Goal: Task Accomplishment & Management: Use online tool/utility

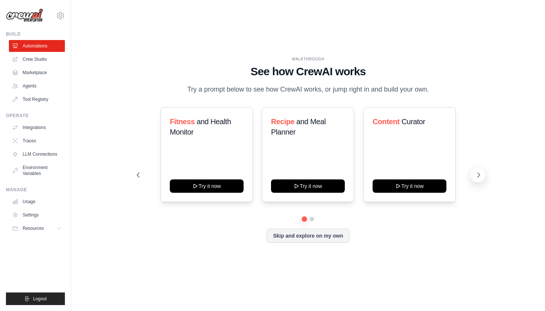
click at [475, 174] on icon at bounding box center [478, 174] width 7 height 7
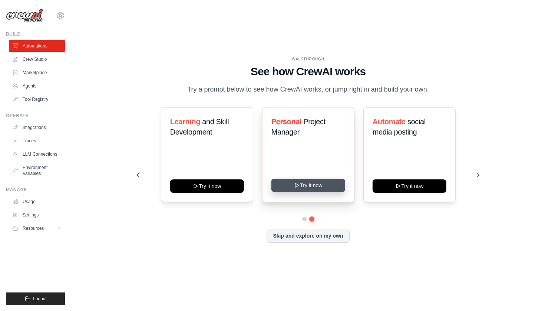
click at [326, 180] on button "Try it now" at bounding box center [308, 185] width 74 height 13
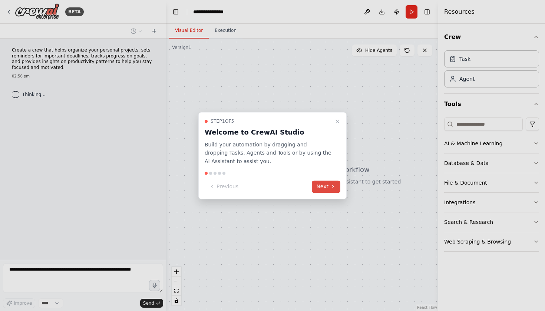
click at [327, 185] on button "Next" at bounding box center [326, 187] width 29 height 12
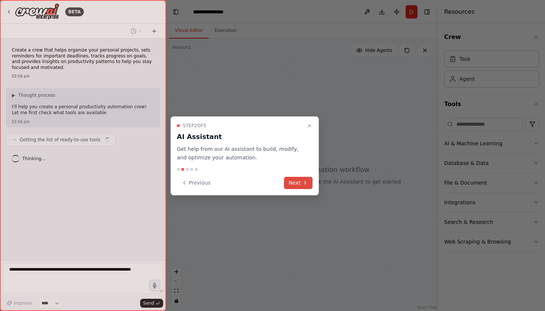
click at [306, 180] on icon at bounding box center [305, 183] width 6 height 6
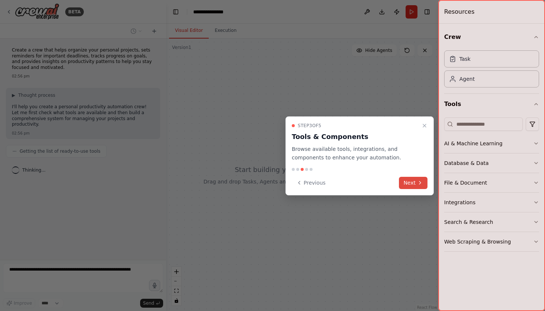
click at [413, 183] on button "Next" at bounding box center [413, 183] width 29 height 12
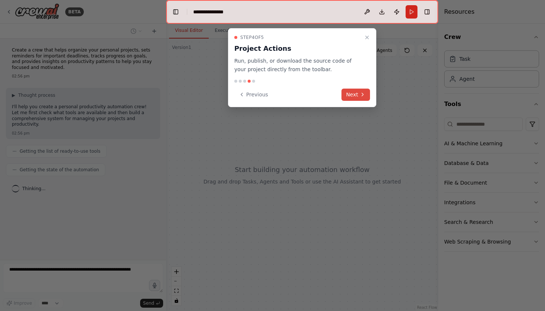
click at [353, 94] on button "Next" at bounding box center [356, 95] width 29 height 12
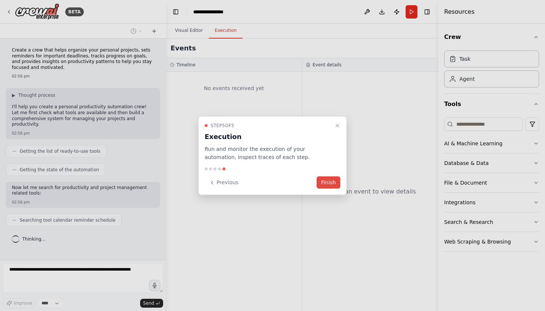
click at [320, 179] on button "Finish" at bounding box center [329, 183] width 24 height 12
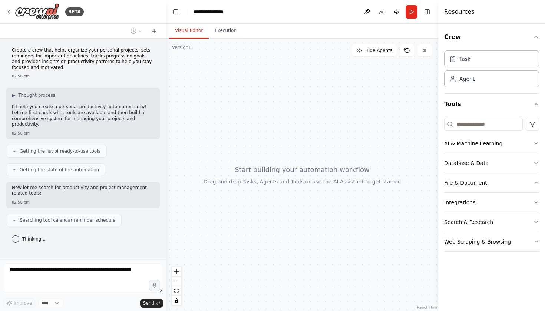
scroll to position [2, 0]
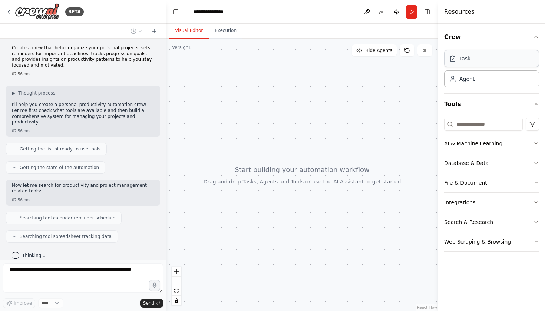
click at [476, 58] on div "Task" at bounding box center [491, 58] width 95 height 17
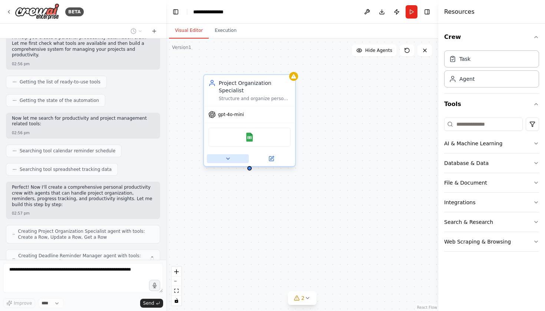
scroll to position [94, 0]
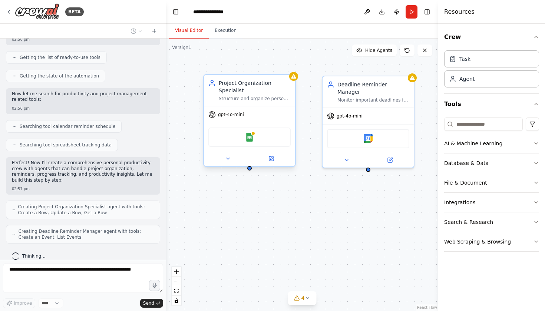
click at [235, 153] on div at bounding box center [249, 158] width 91 height 15
click at [271, 157] on icon at bounding box center [271, 158] width 4 height 4
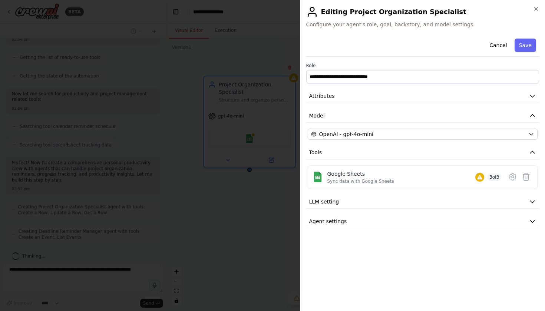
scroll to position [118, 0]
click at [351, 172] on div "Google Sheets" at bounding box center [360, 173] width 67 height 7
click at [524, 177] on icon at bounding box center [526, 176] width 6 height 7
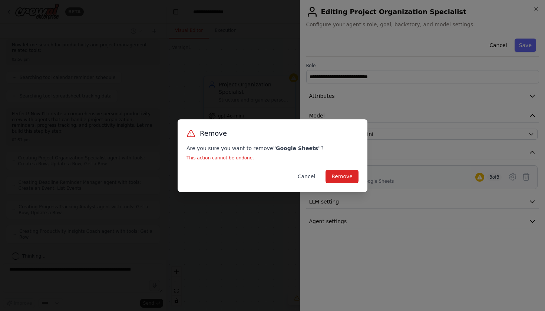
click at [310, 177] on button "Cancel" at bounding box center [306, 176] width 29 height 13
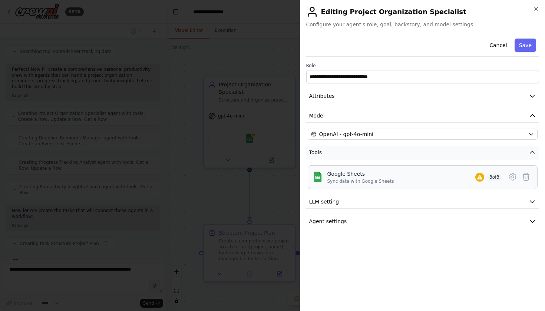
scroll to position [193, 0]
click at [529, 146] on button "Tools" at bounding box center [422, 153] width 233 height 14
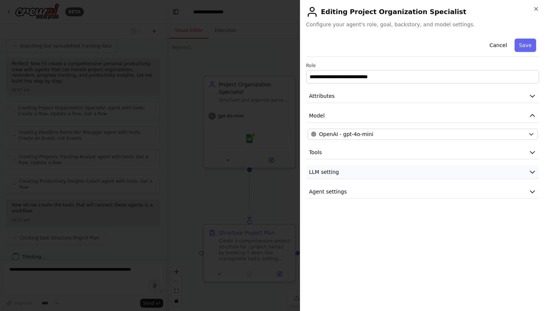
click at [502, 173] on button "LLM setting" at bounding box center [422, 172] width 233 height 14
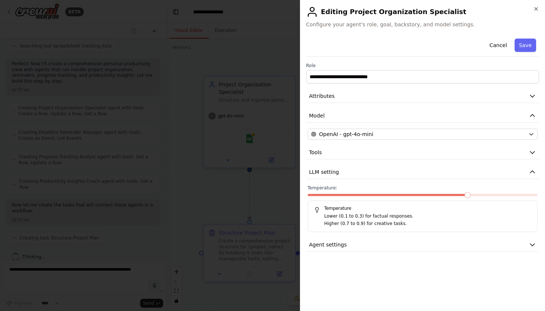
click at [537, 162] on div "**********" at bounding box center [422, 144] width 233 height 216
click at [538, 156] on button "Tools" at bounding box center [422, 153] width 233 height 14
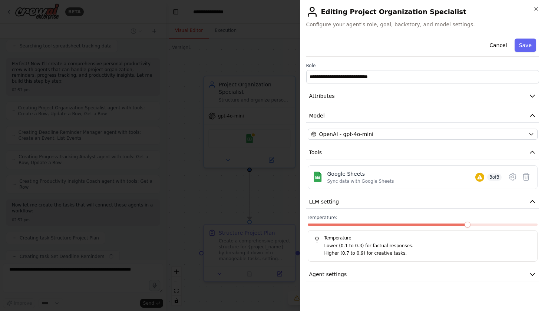
scroll to position [211, 0]
click at [533, 9] on h2 "Editing Project Organization Specialist" at bounding box center [422, 12] width 233 height 12
click at [536, 6] on icon "button" at bounding box center [536, 9] width 6 height 6
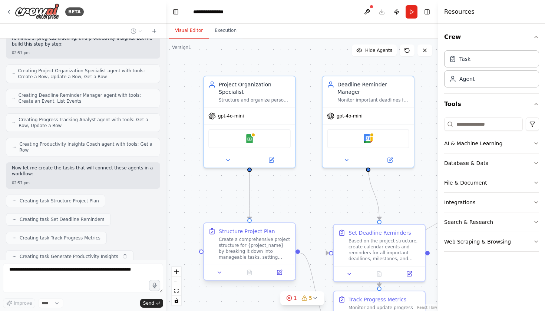
scroll to position [248, 0]
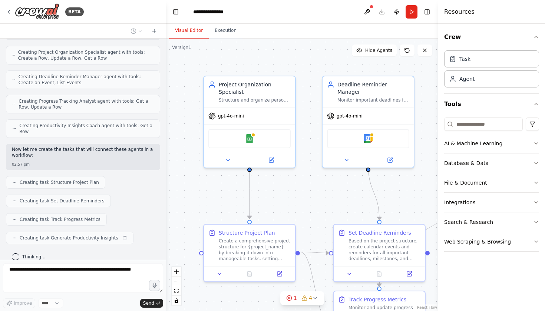
click at [306, 244] on div ".deletable-edge-delete-btn { width: 20px; height: 20px; border: 0px solid #ffff…" at bounding box center [302, 175] width 272 height 273
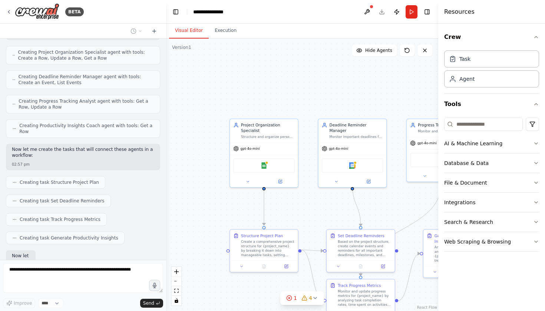
scroll to position [293, 0]
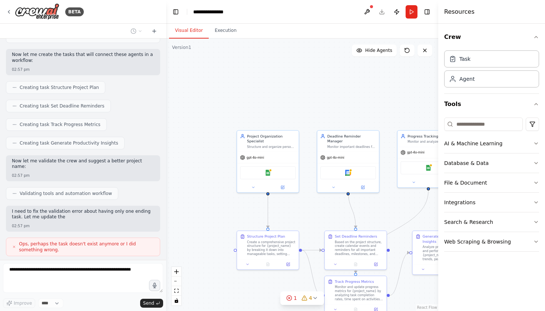
click at [540, 39] on div "Crew Task Agent Tools AI & Machine Learning Database & Data File & Document Int…" at bounding box center [491, 167] width 107 height 287
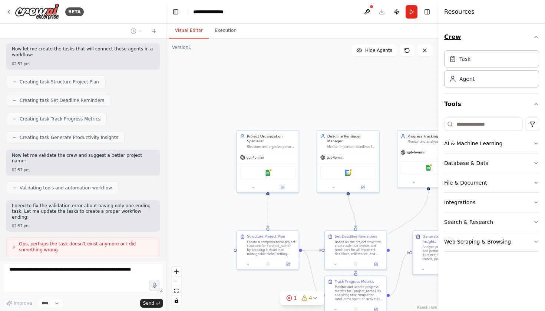
click at [536, 36] on icon "button" at bounding box center [536, 36] width 3 height 1
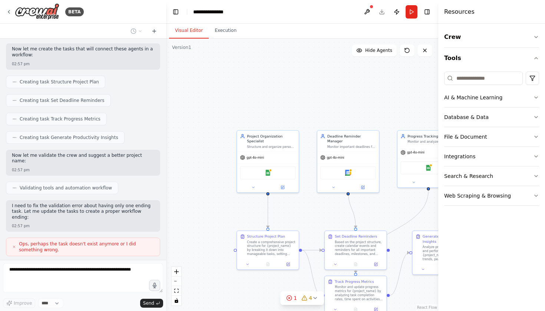
click at [377, 108] on div ".deletable-edge-delete-btn { width: 20px; height: 20px; border: 0px solid #ffff…" at bounding box center [302, 175] width 272 height 273
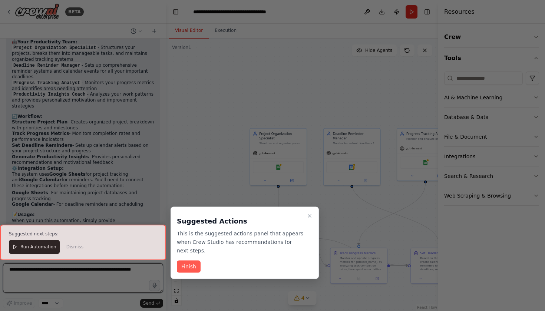
scroll to position [826, 0]
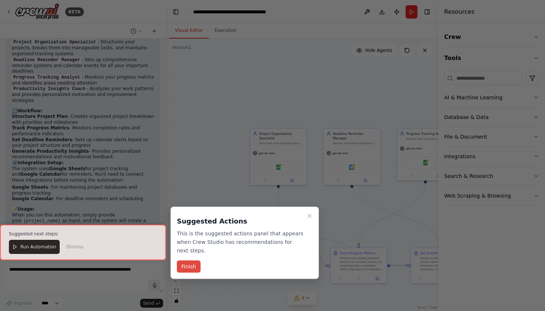
click at [188, 270] on button "Finish" at bounding box center [189, 267] width 24 height 12
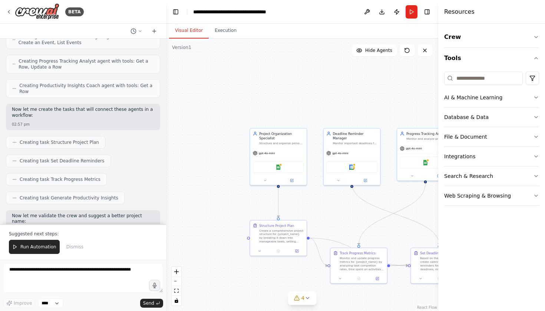
scroll to position [264, 0]
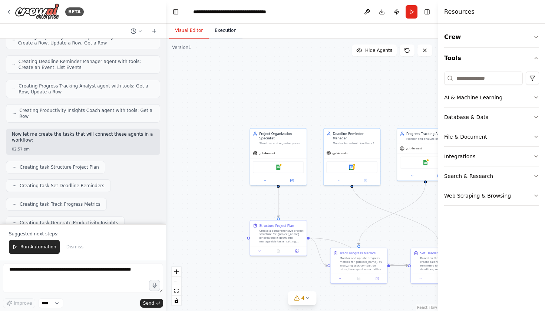
click at [224, 26] on button "Execution" at bounding box center [226, 31] width 34 height 16
click at [194, 29] on button "Visual Editor" at bounding box center [189, 31] width 40 height 16
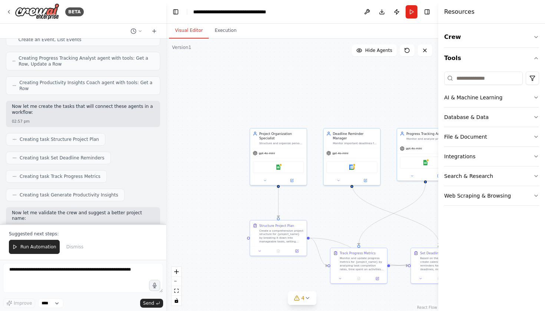
scroll to position [292, 0]
click at [474, 102] on button "AI & Machine Learning" at bounding box center [491, 97] width 95 height 19
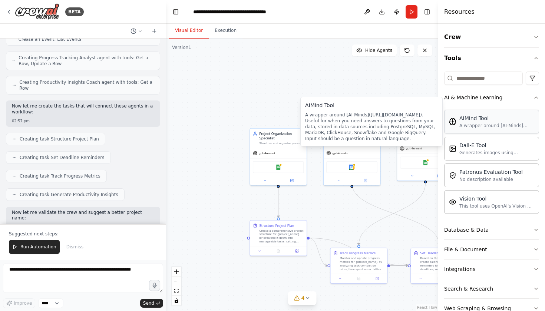
click at [465, 125] on div "A wrapper around [AI-Minds](https://mindsdb.com/minds). Useful for when you nee…" at bounding box center [496, 126] width 75 height 6
